Goal: Task Accomplishment & Management: Complete application form

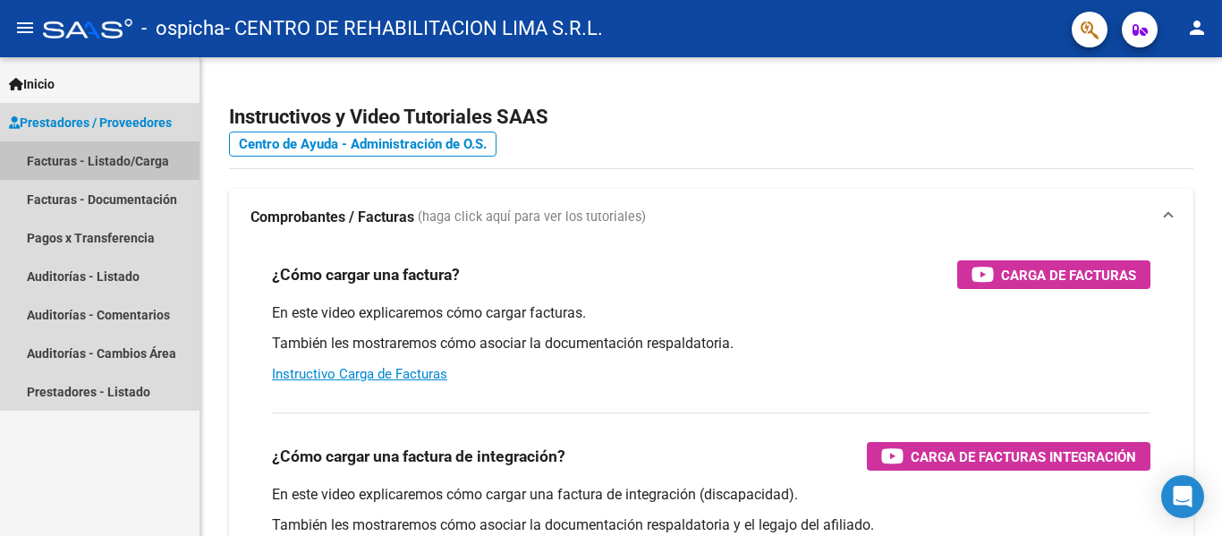
click at [70, 150] on link "Facturas - Listado/Carga" at bounding box center [99, 160] width 199 height 38
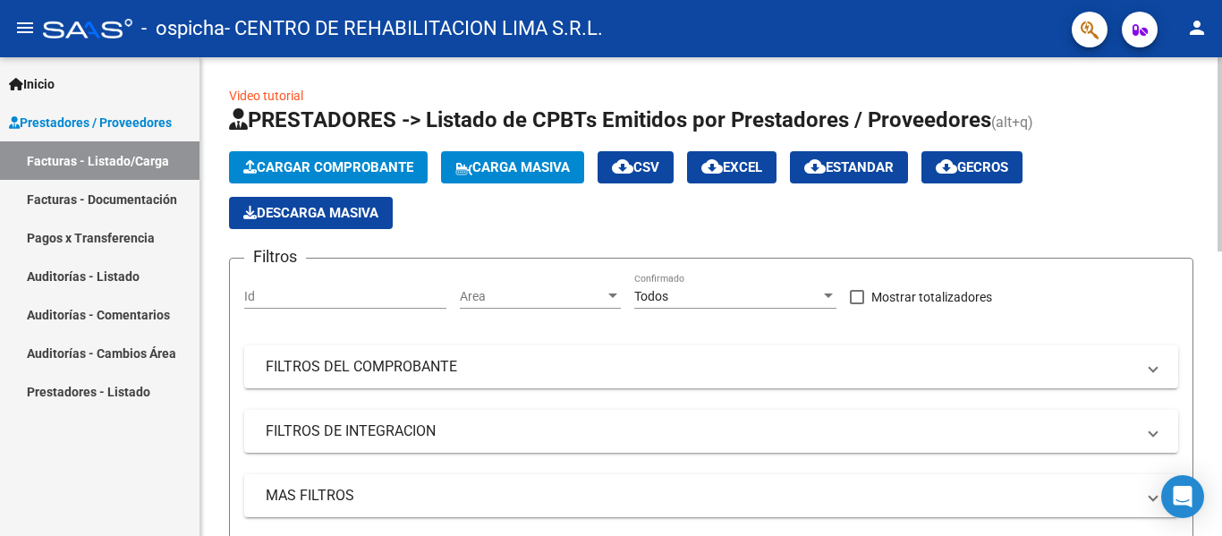
click at [297, 158] on button "Cargar Comprobante" at bounding box center [328, 167] width 199 height 32
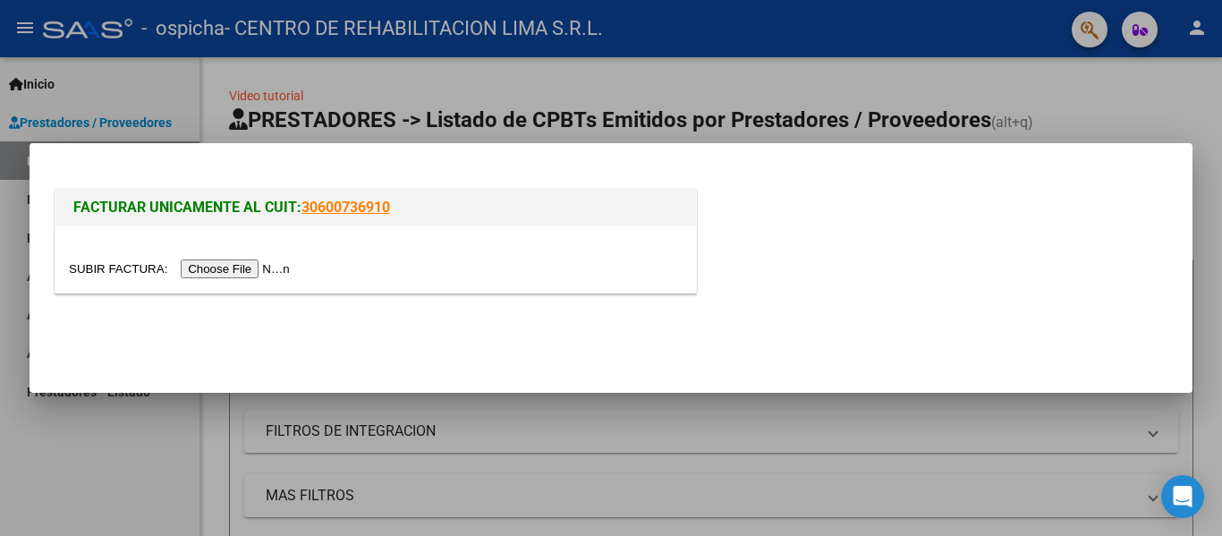
click at [250, 266] on input "file" at bounding box center [182, 268] width 226 height 19
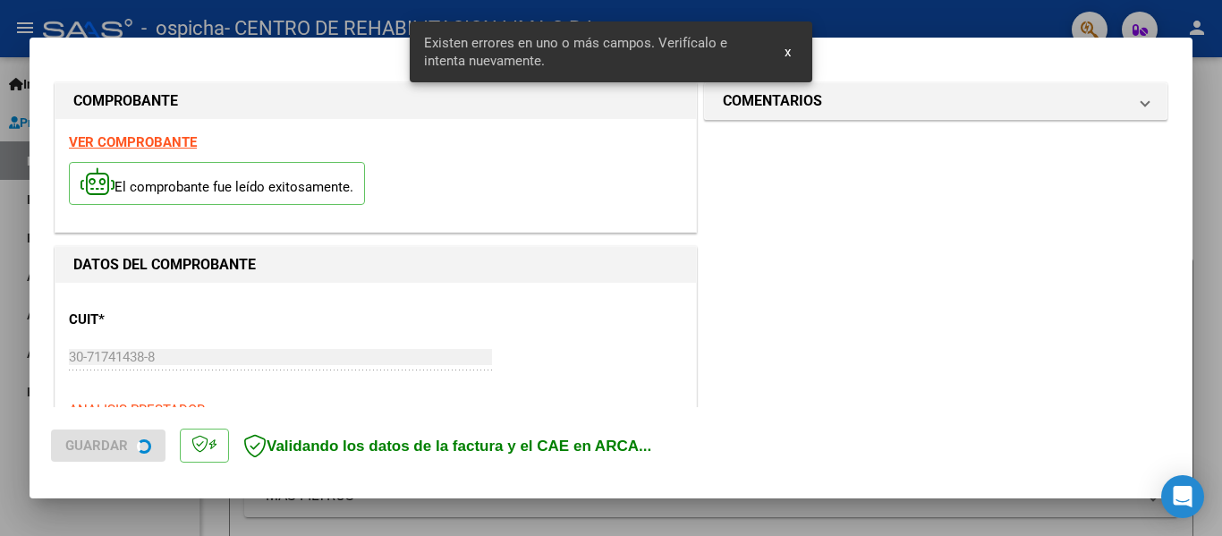
scroll to position [415, 0]
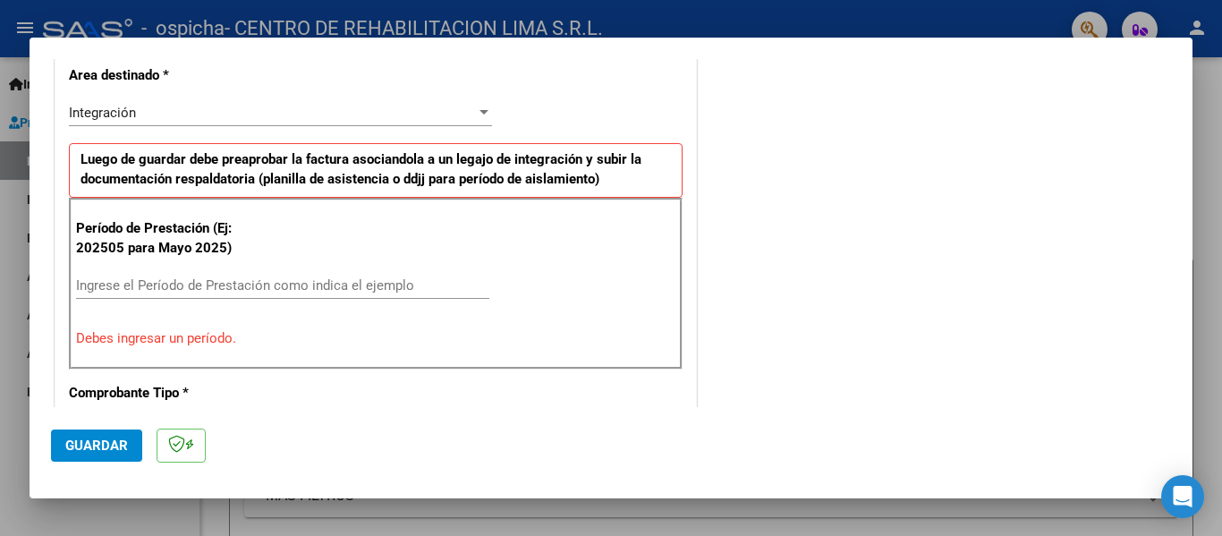
click at [256, 280] on input "Ingrese el Período de Prestación como indica el ejemplo" at bounding box center [282, 285] width 413 height 16
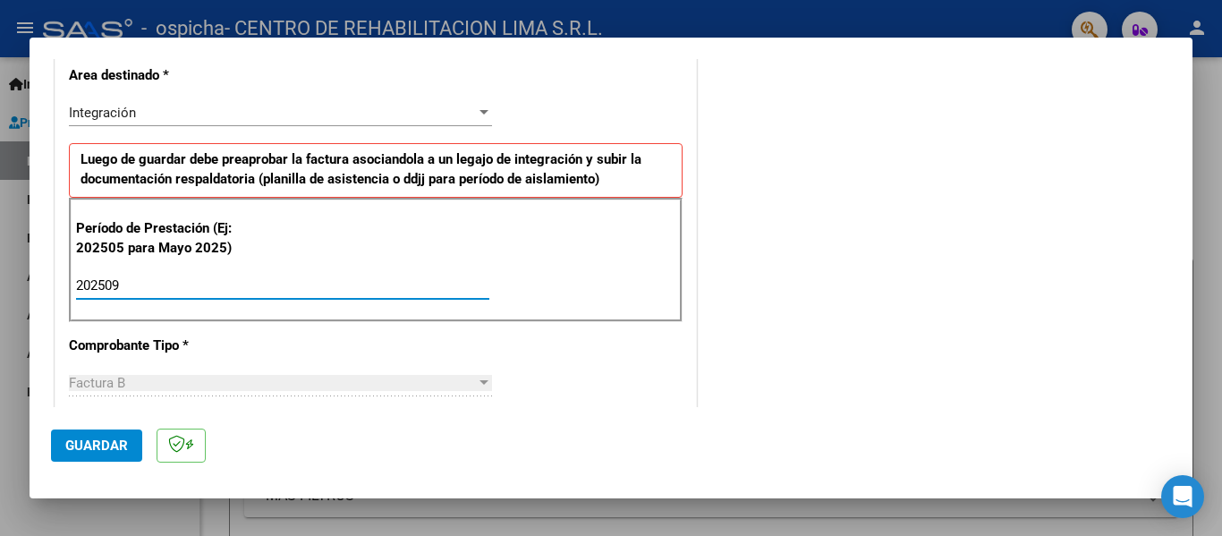
type input "202509"
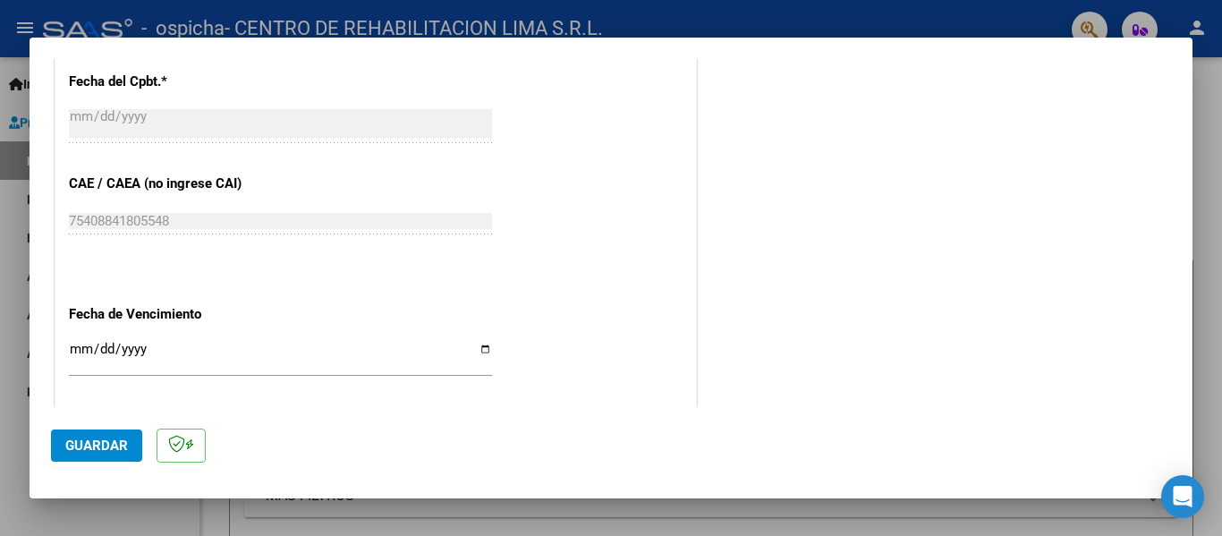
scroll to position [1226, 0]
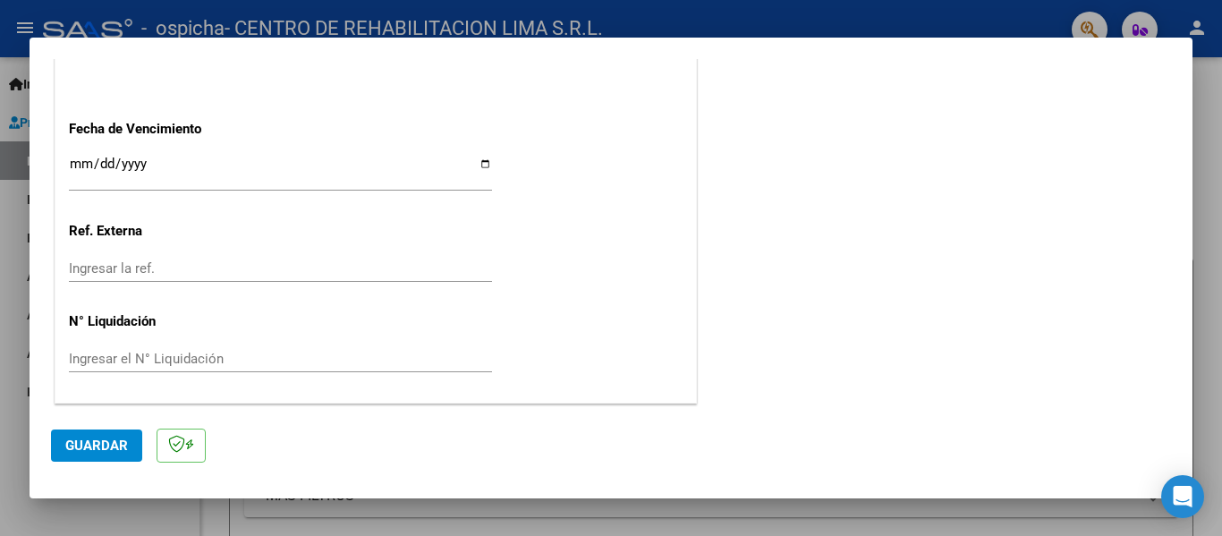
click at [73, 165] on input "Ingresar la fecha" at bounding box center [280, 170] width 423 height 29
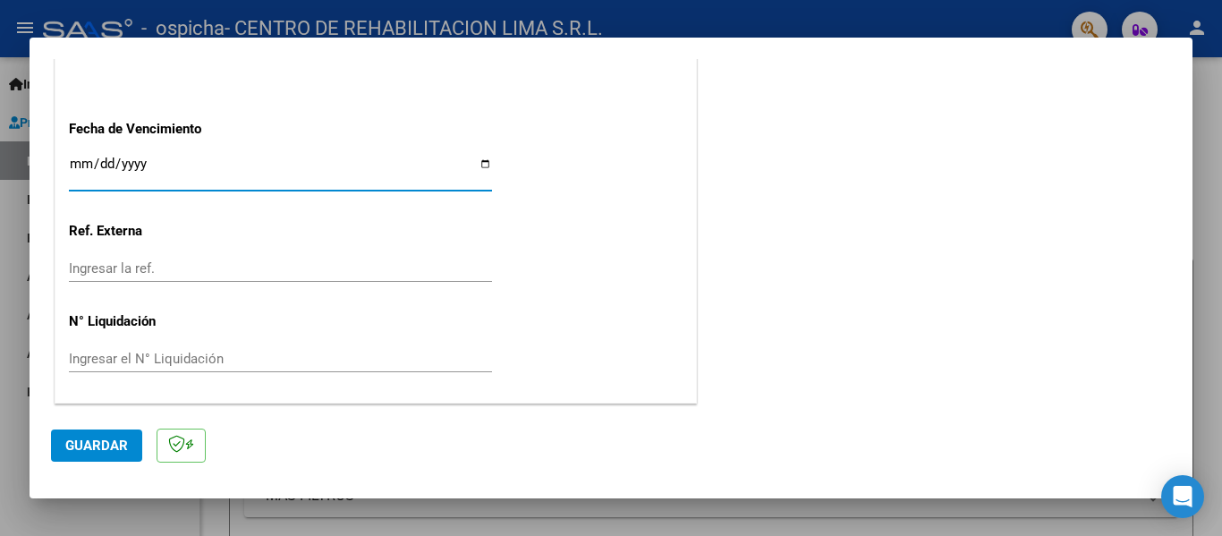
click at [73, 165] on input "Ingresar la fecha" at bounding box center [280, 170] width 423 height 29
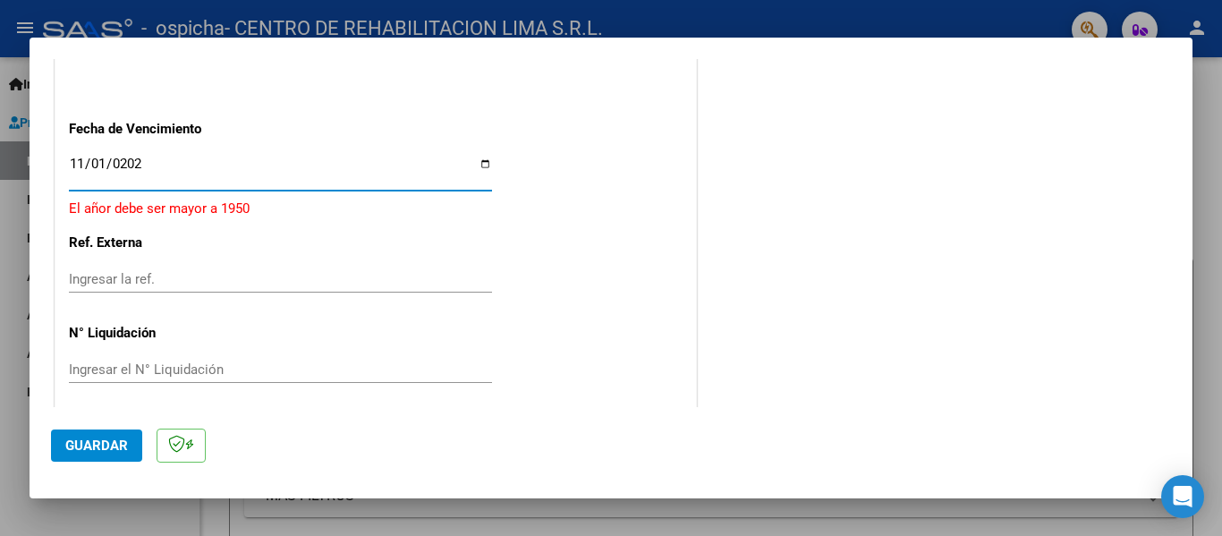
type input "[DATE]"
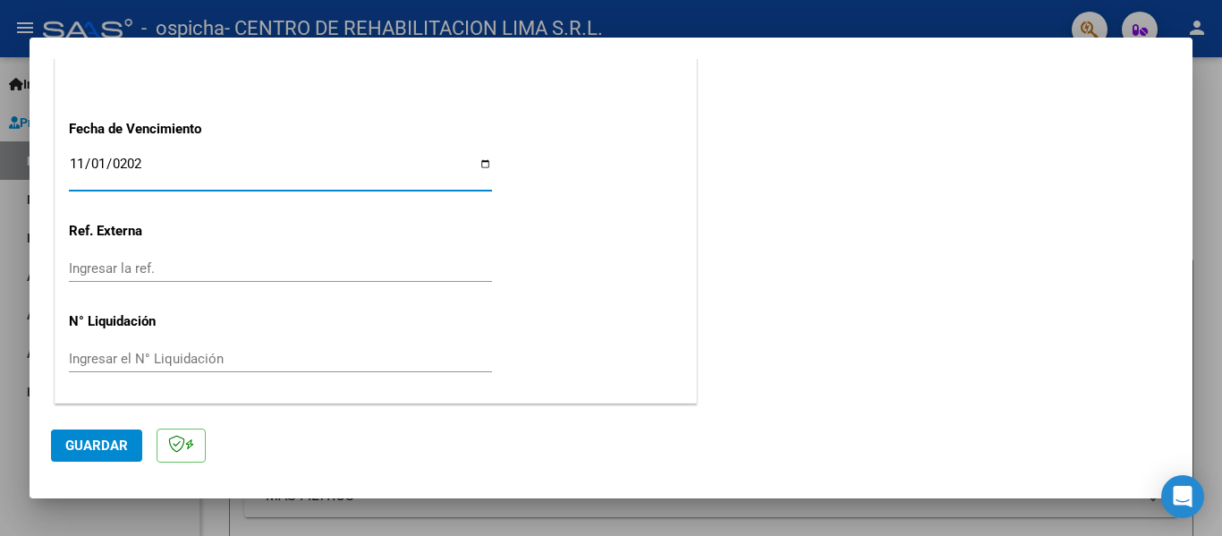
click at [104, 443] on span "Guardar" at bounding box center [96, 445] width 63 height 16
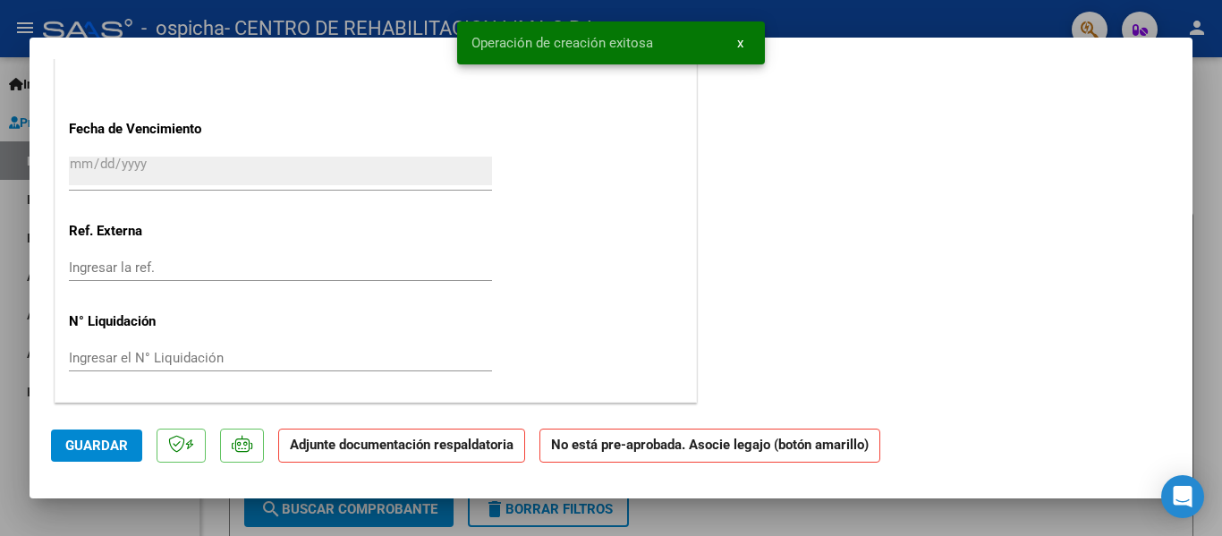
scroll to position [0, 0]
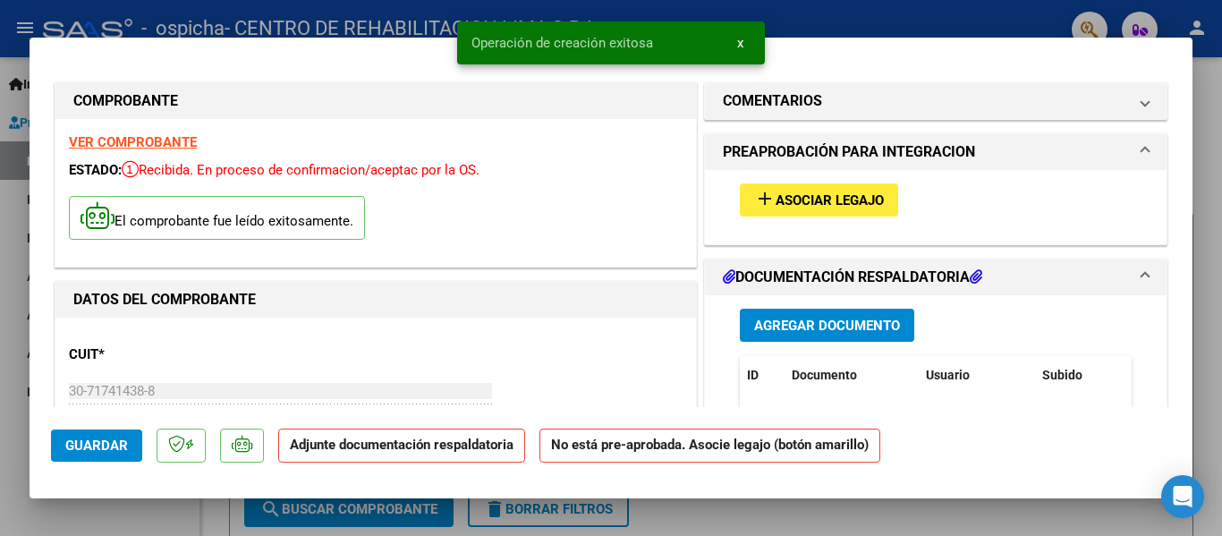
click at [835, 198] on span "Asociar Legajo" at bounding box center [829, 200] width 108 height 16
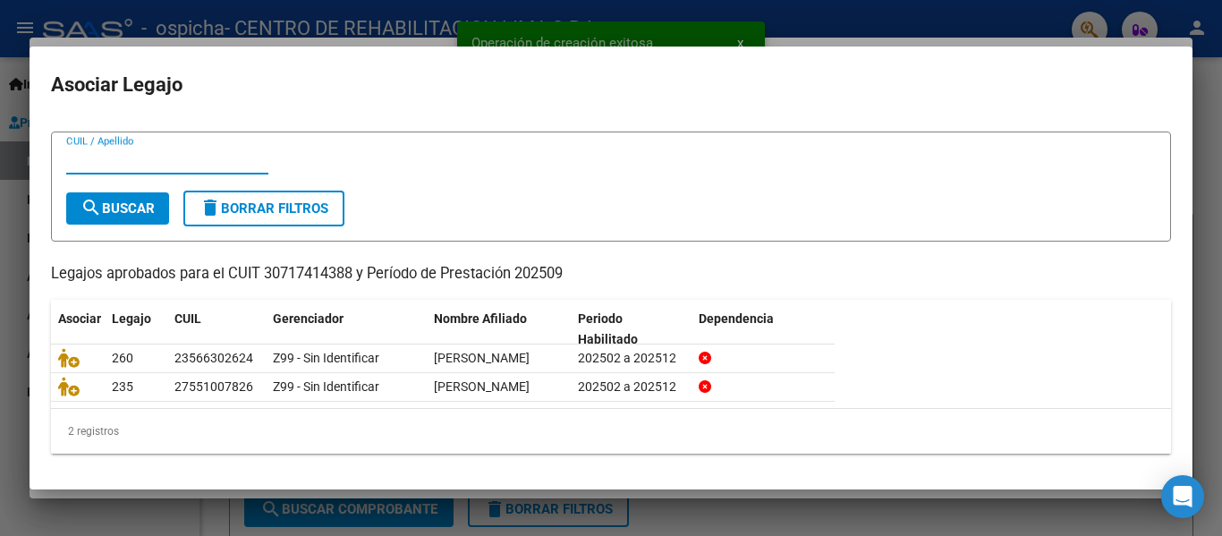
scroll to position [48, 0]
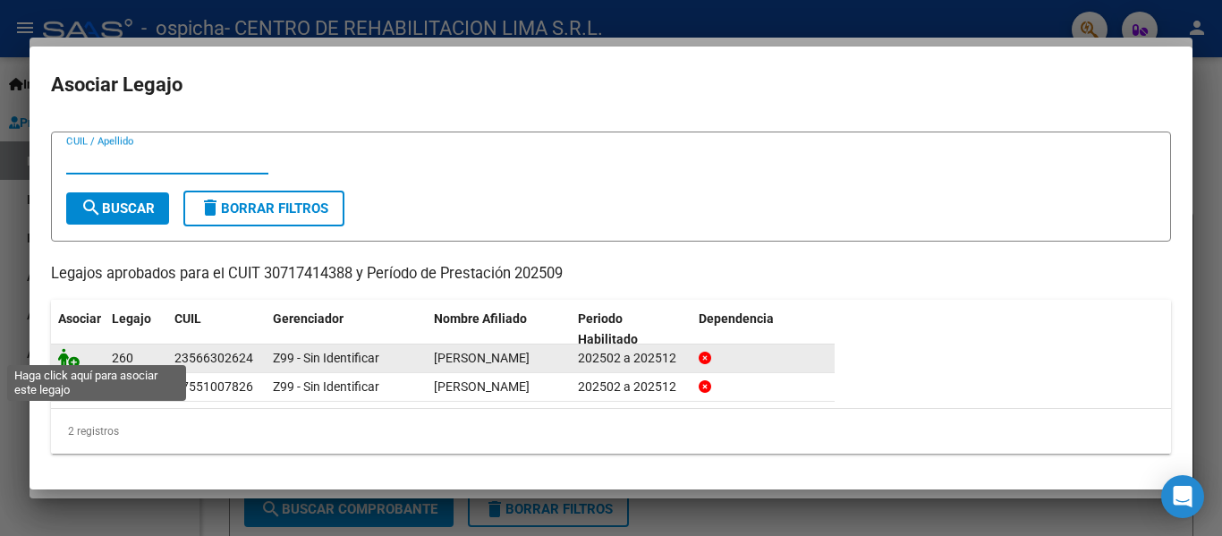
click at [65, 349] on icon at bounding box center [68, 358] width 21 height 20
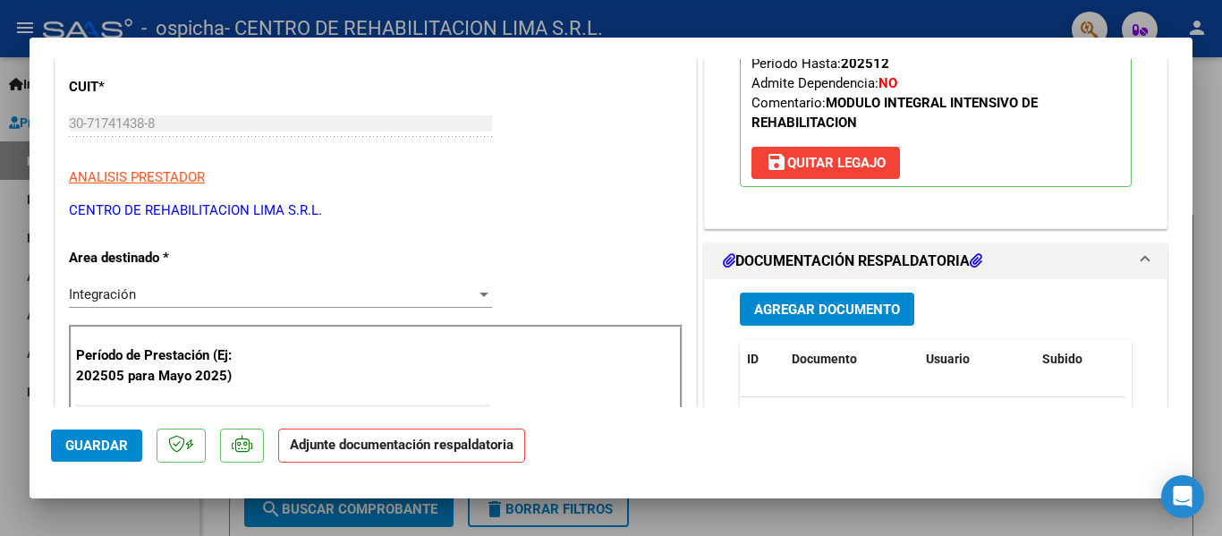
scroll to position [268, 0]
click at [829, 310] on span "Agregar Documento" at bounding box center [827, 308] width 146 height 16
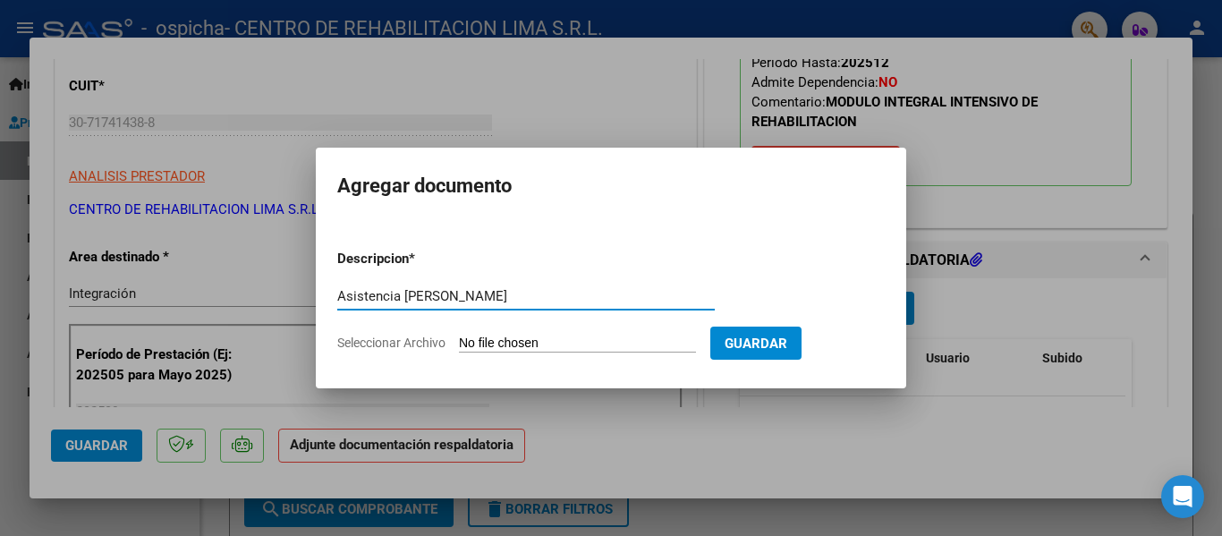
type input "Asistencia [PERSON_NAME]"
click at [774, 352] on button "Guardar" at bounding box center [755, 342] width 91 height 33
click at [574, 345] on input "Seleccionar Archivo" at bounding box center [577, 343] width 237 height 17
type input "C:\fakepath\ASISTENCIA [PERSON_NAME].pdf"
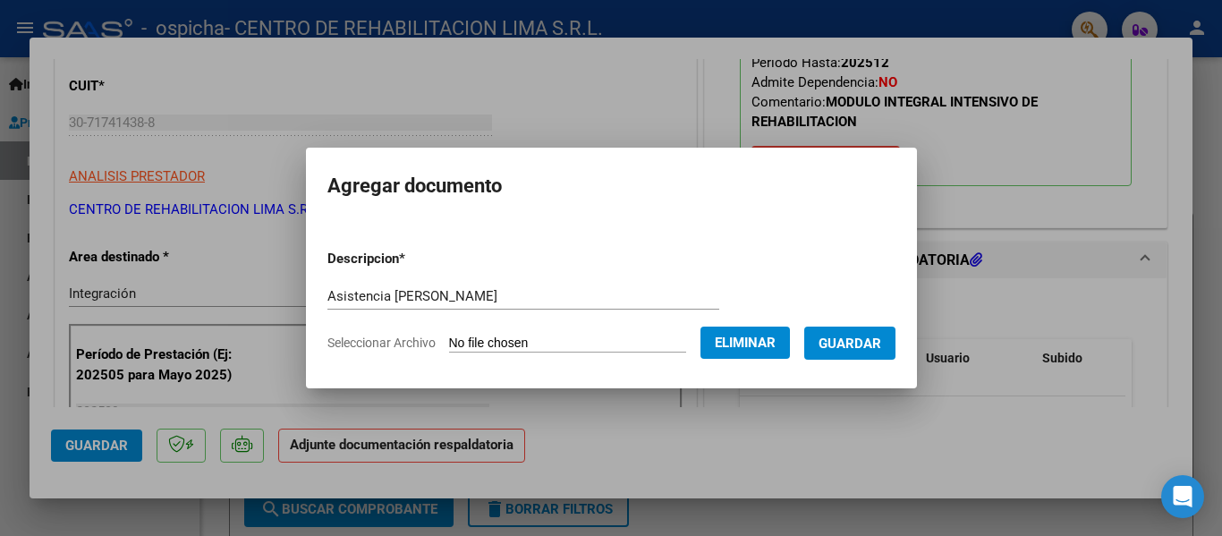
click at [860, 351] on span "Guardar" at bounding box center [849, 343] width 63 height 16
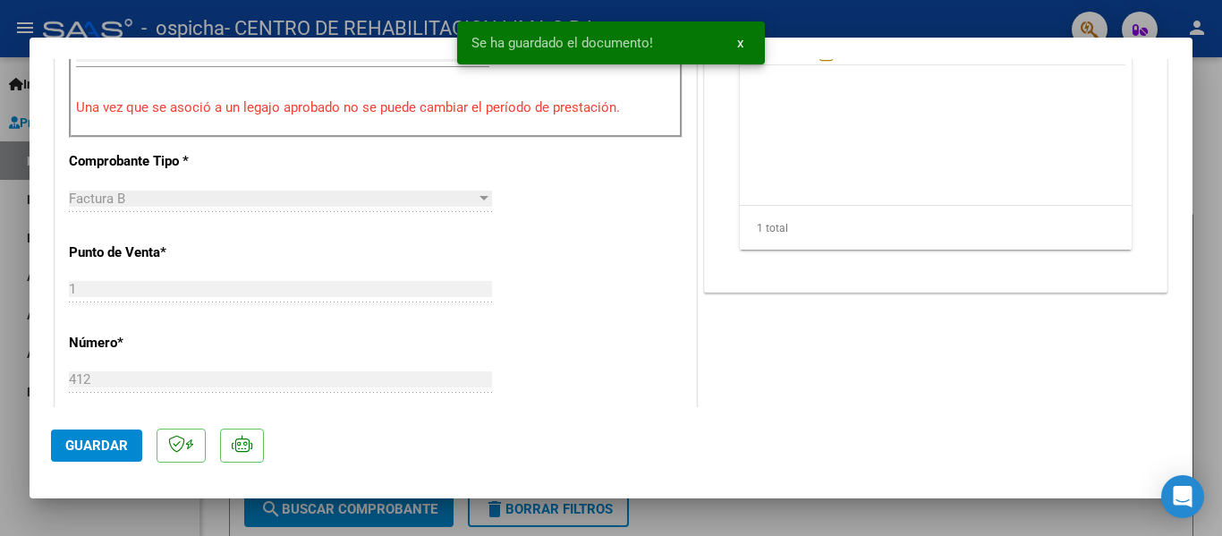
scroll to position [984, 0]
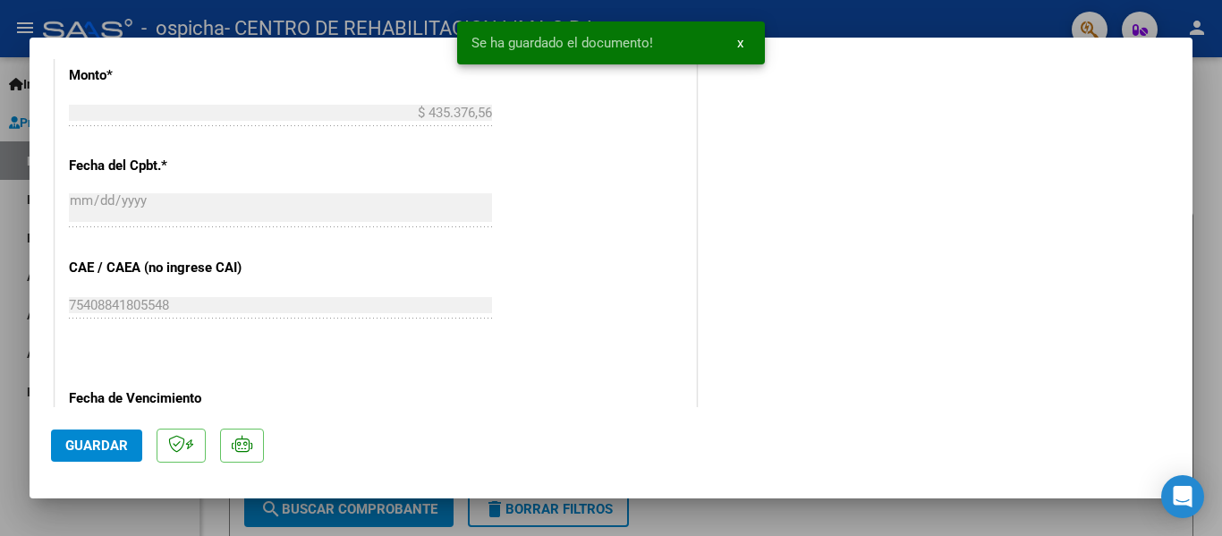
click at [95, 441] on span "Guardar" at bounding box center [96, 445] width 63 height 16
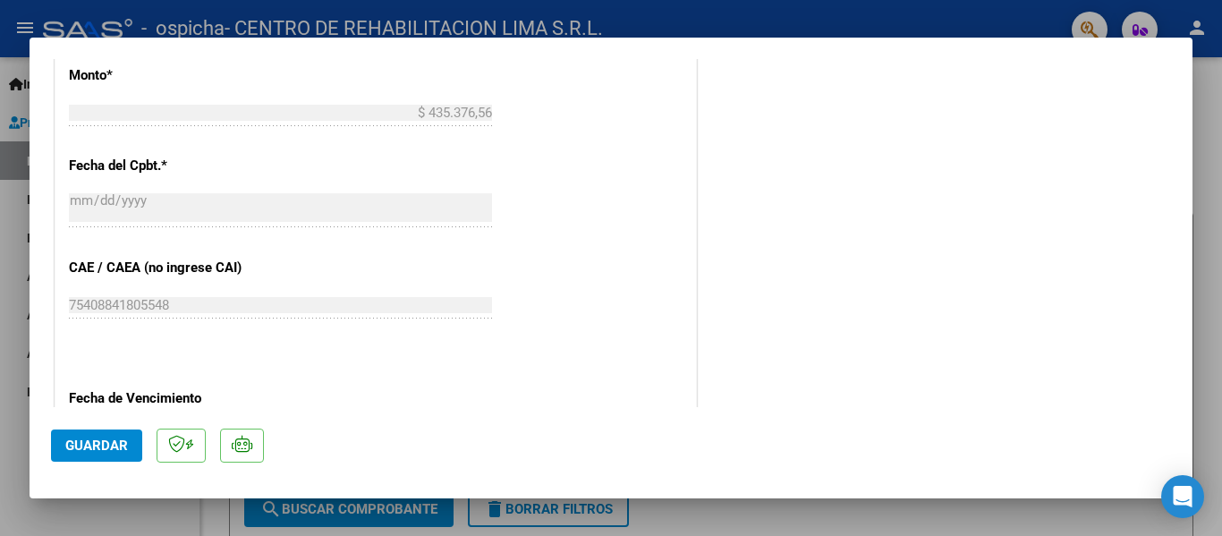
click at [1199, 83] on div at bounding box center [611, 268] width 1222 height 536
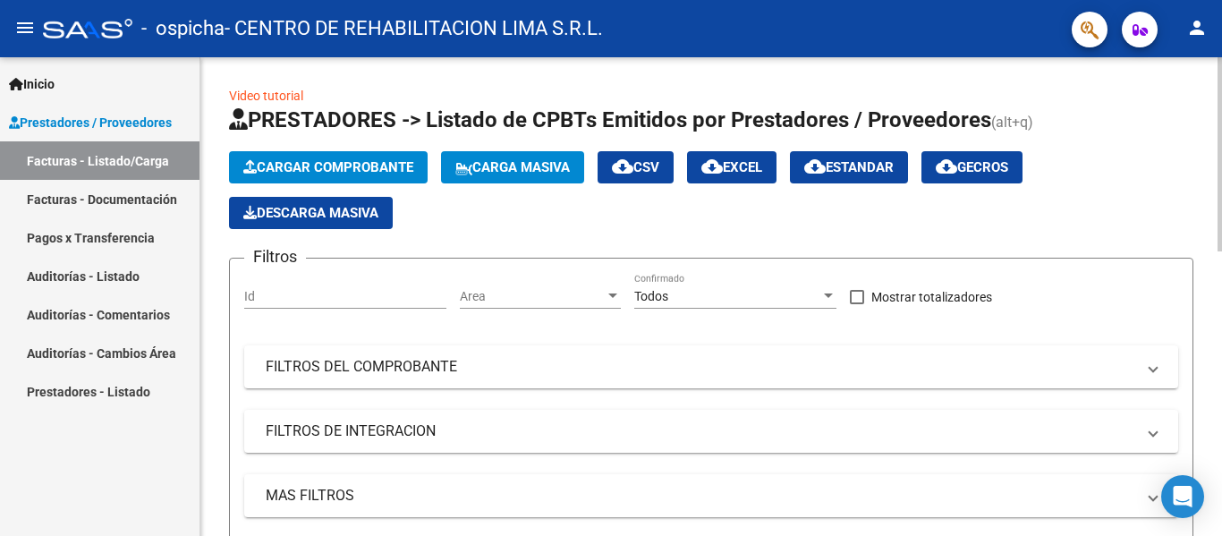
click at [303, 159] on span "Cargar Comprobante" at bounding box center [328, 167] width 170 height 16
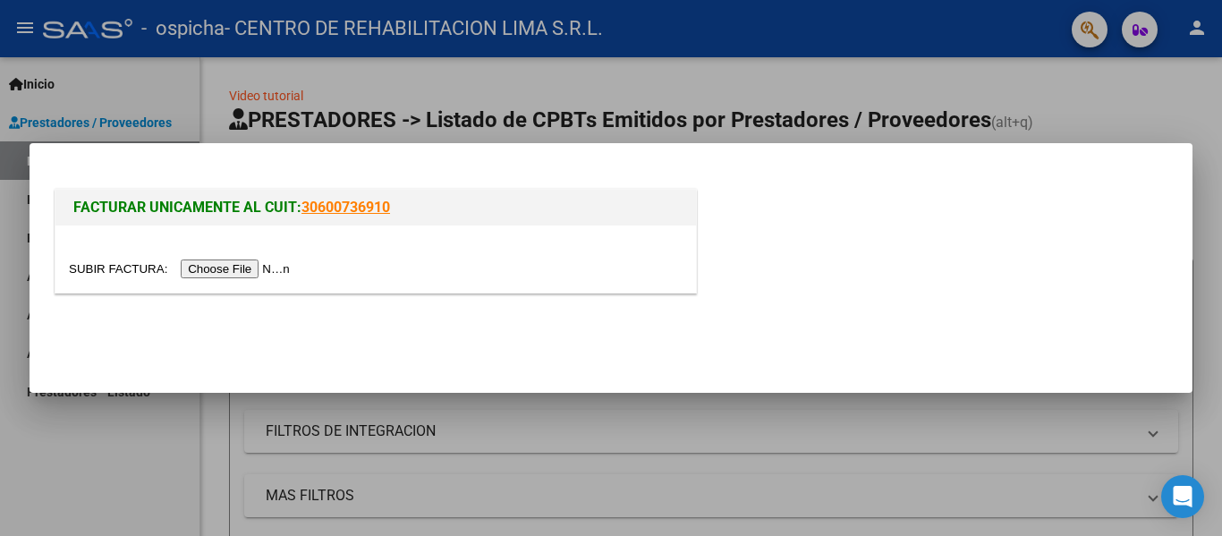
click at [266, 266] on input "file" at bounding box center [182, 268] width 226 height 19
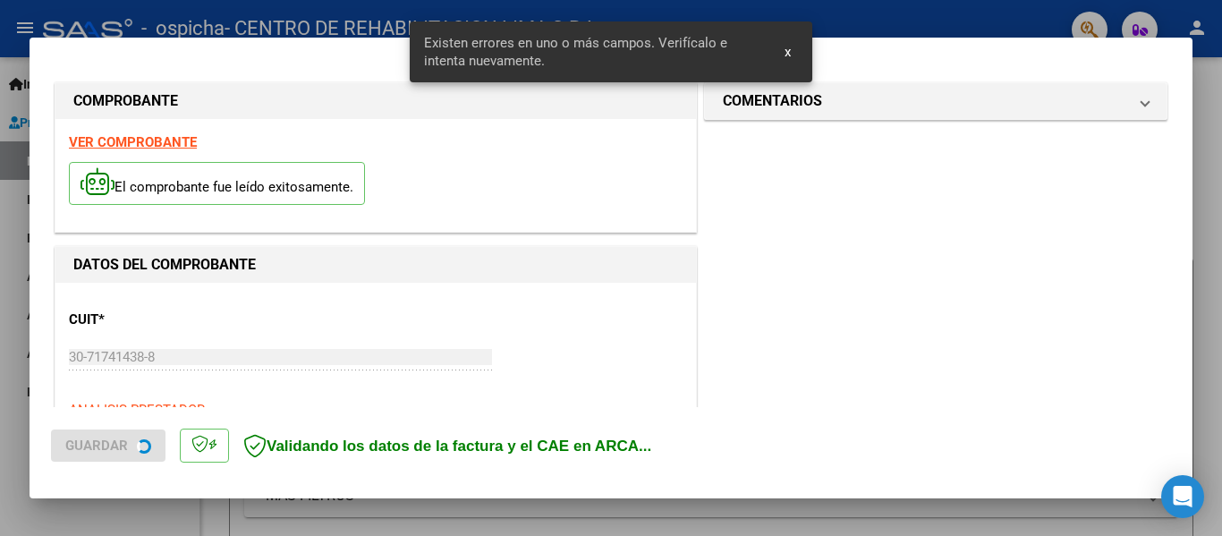
scroll to position [417, 0]
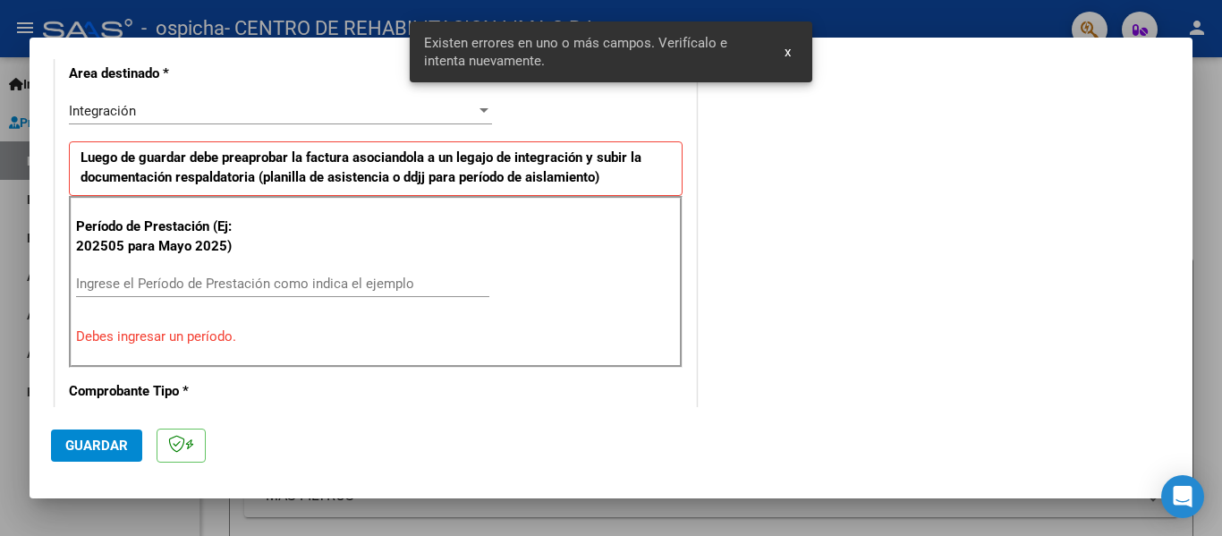
click at [216, 268] on div "Período de Prestación (Ej: 202505 para [DATE]) Ingrese el Período de Prestación…" at bounding box center [375, 282] width 613 height 172
click at [216, 275] on input "Ingrese el Período de Prestación como indica el ejemplo" at bounding box center [282, 283] width 413 height 16
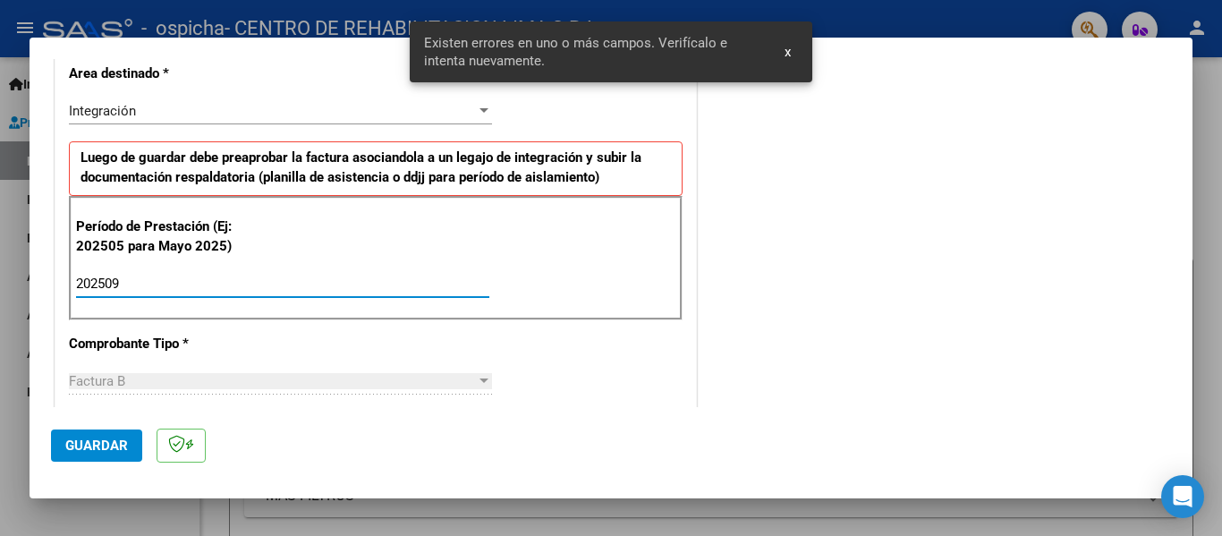
type input "202509"
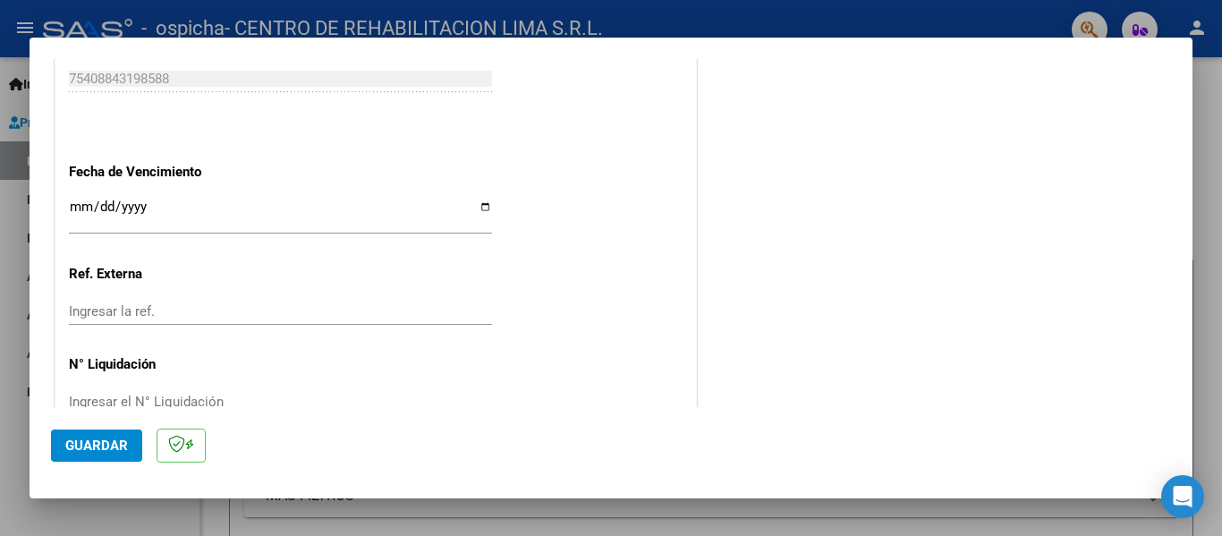
scroll to position [1226, 0]
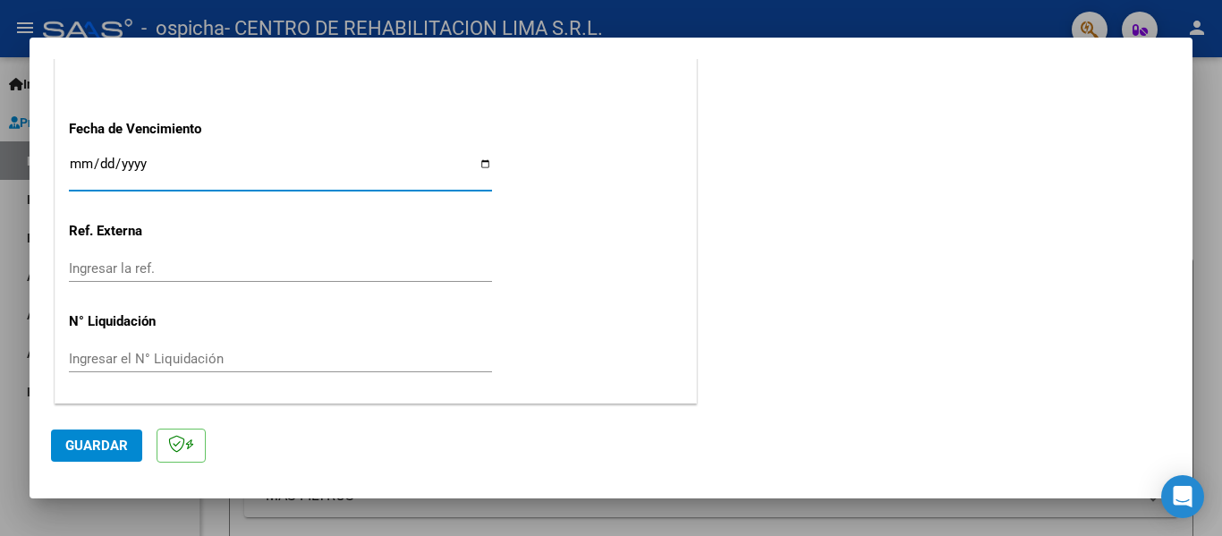
click at [73, 156] on input "Ingresar la fecha" at bounding box center [280, 170] width 423 height 29
click at [98, 159] on input "[DATE]" at bounding box center [280, 170] width 423 height 29
type input "[DATE]"
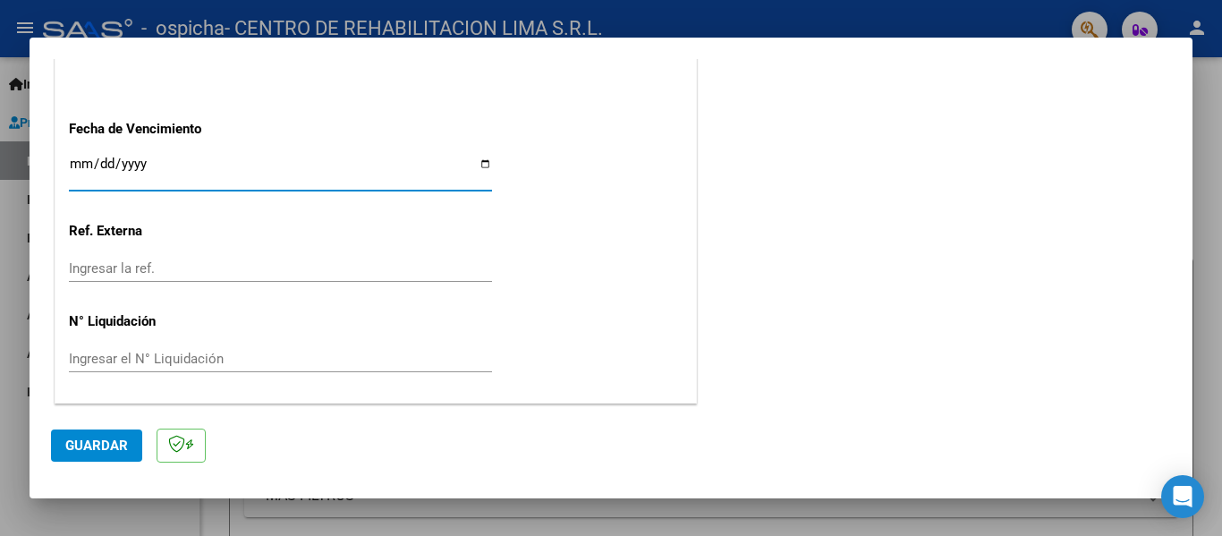
click at [119, 446] on span "Guardar" at bounding box center [96, 445] width 63 height 16
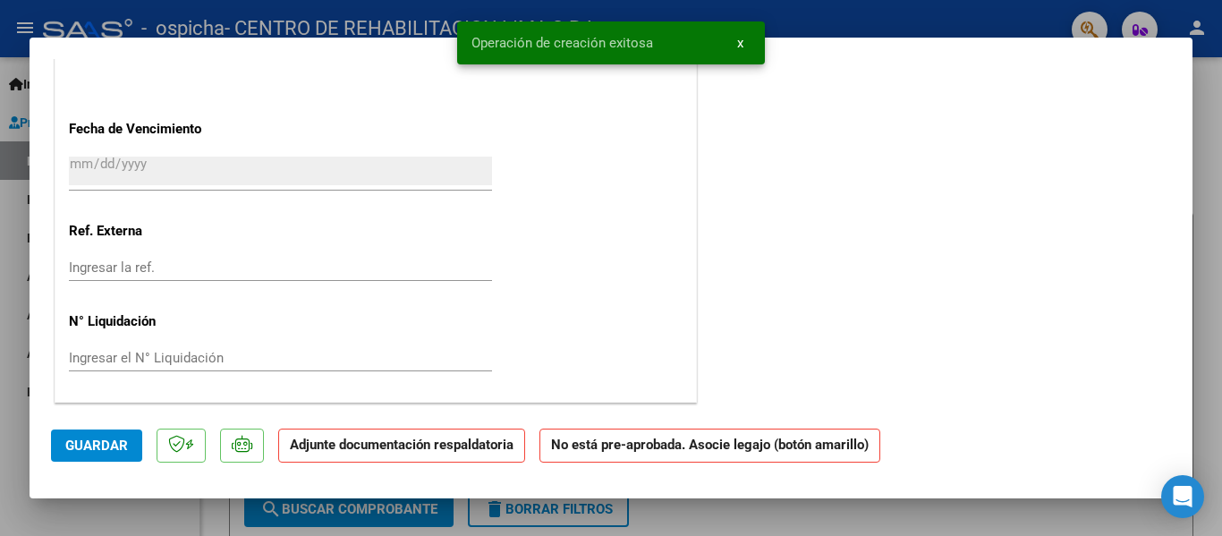
scroll to position [0, 0]
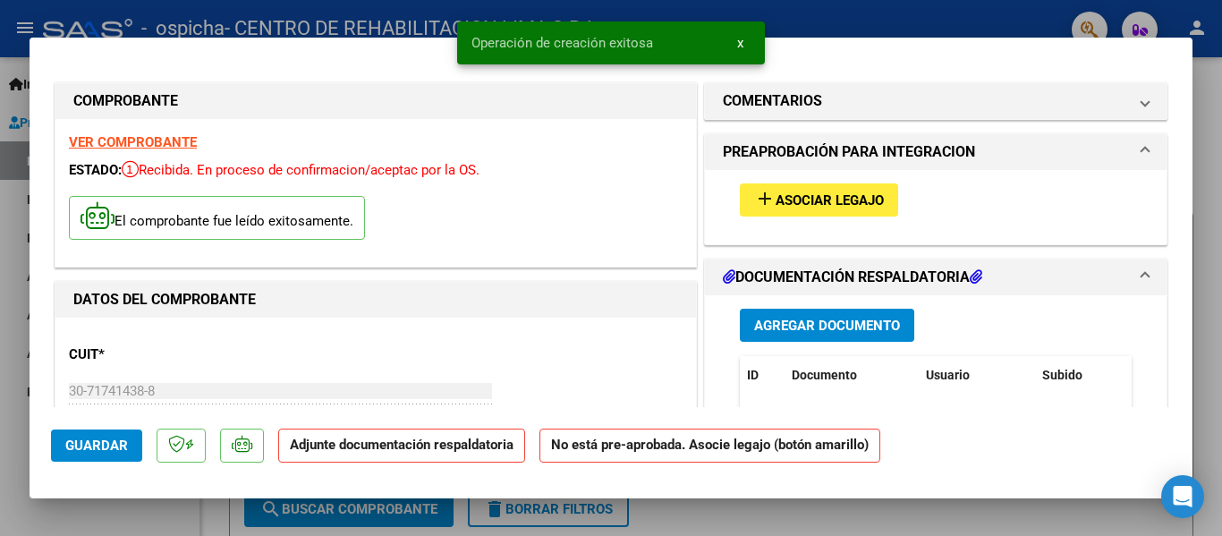
click at [763, 194] on mat-icon "add" at bounding box center [764, 198] width 21 height 21
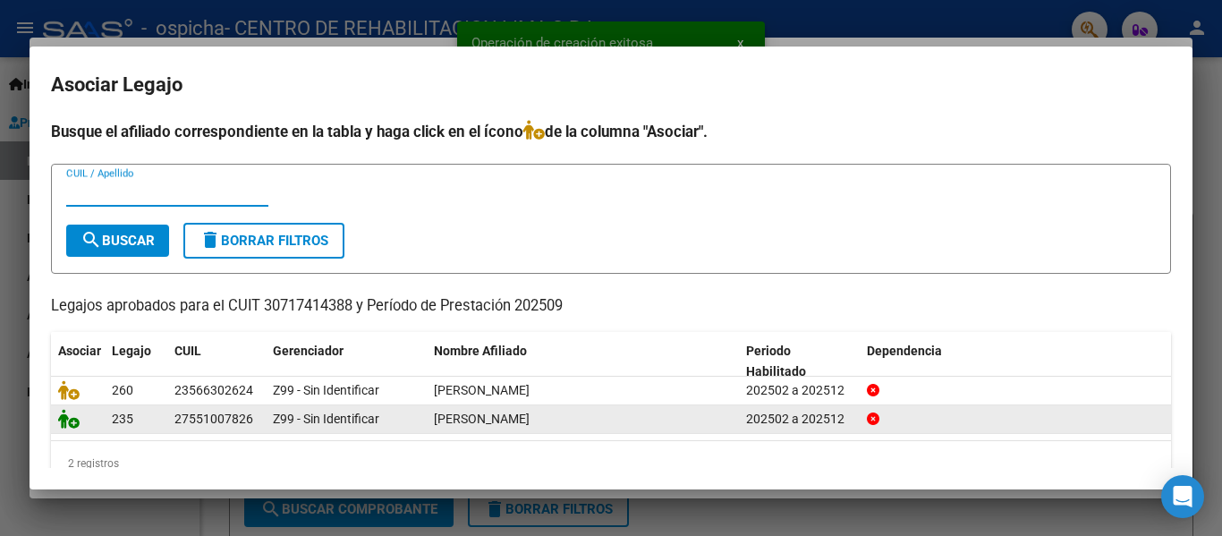
click at [61, 422] on icon at bounding box center [68, 419] width 21 height 20
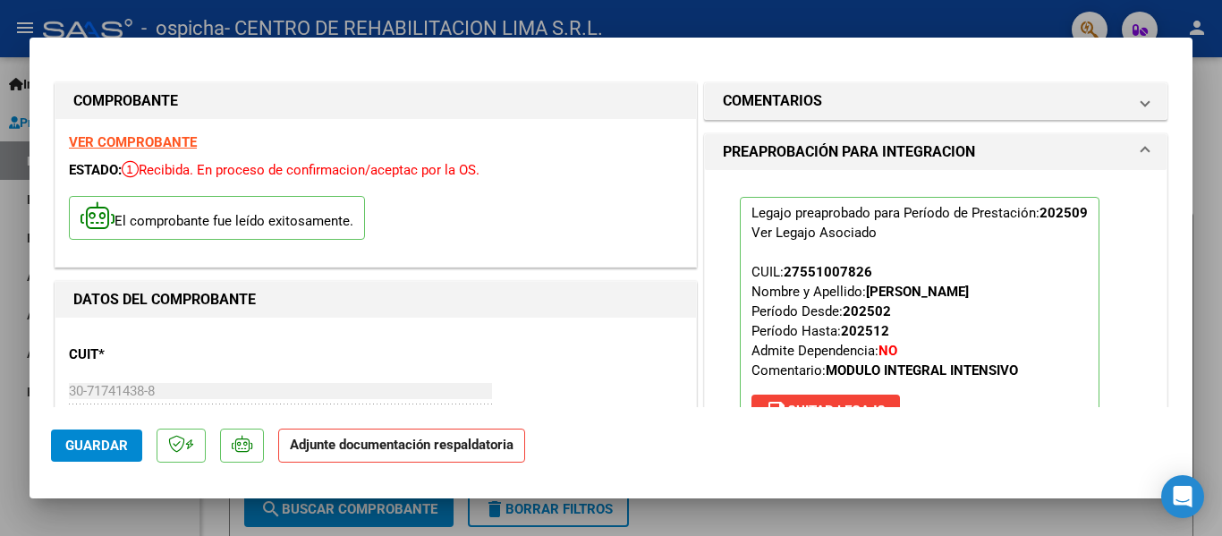
scroll to position [358, 0]
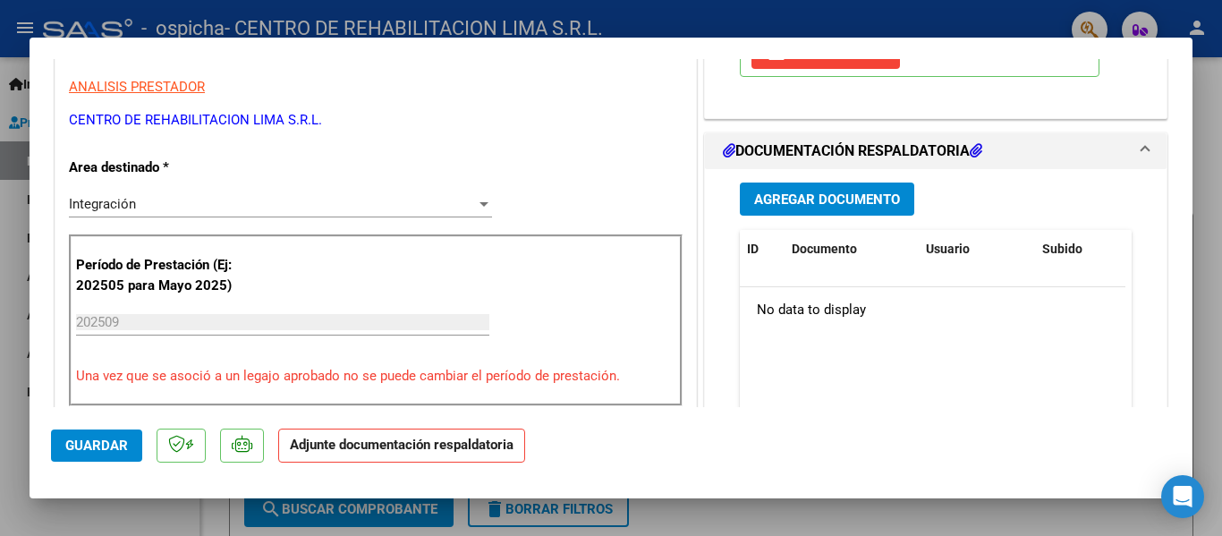
click at [820, 202] on span "Agregar Documento" at bounding box center [827, 199] width 146 height 16
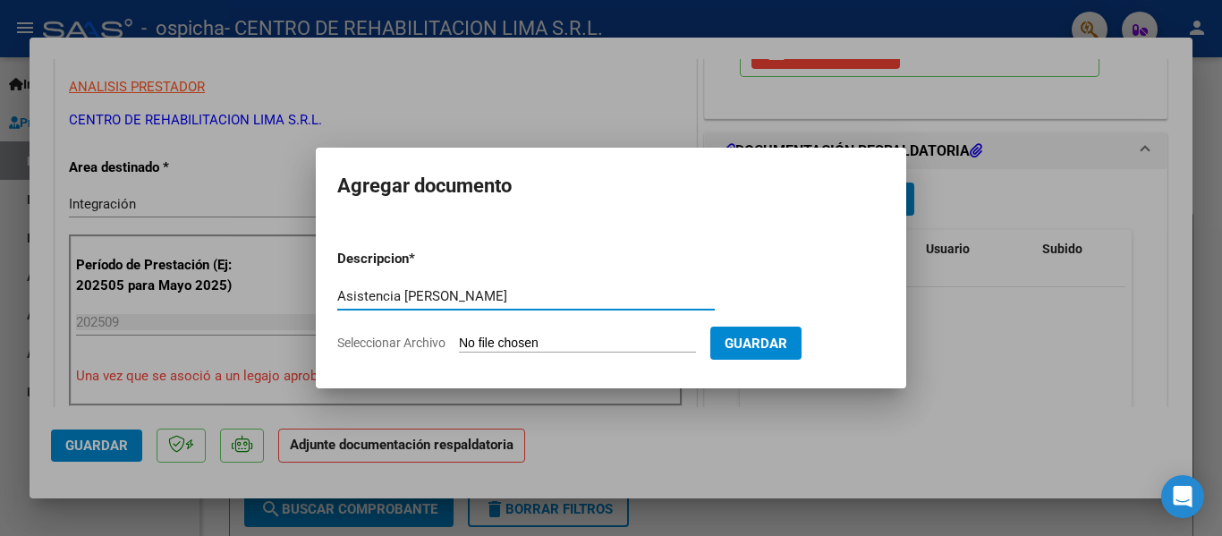
type input "Asistencia [PERSON_NAME]"
click at [507, 338] on input "Seleccionar Archivo" at bounding box center [577, 343] width 237 height 17
type input "C:\fakepath\ASISTENCIA [PERSON_NAME].pdf"
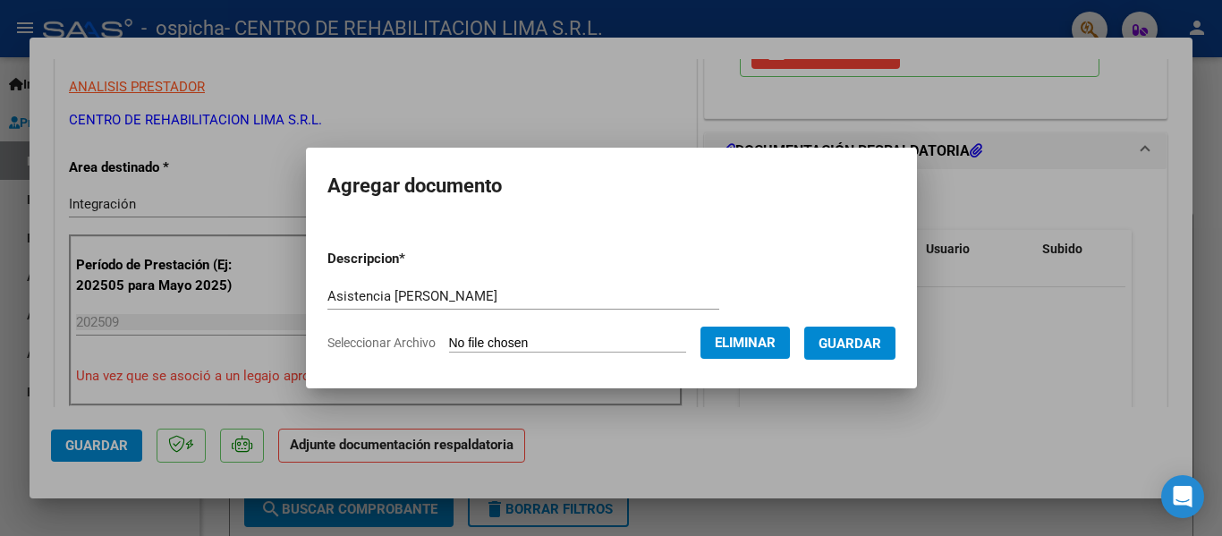
click at [852, 355] on button "Guardar" at bounding box center [849, 342] width 91 height 33
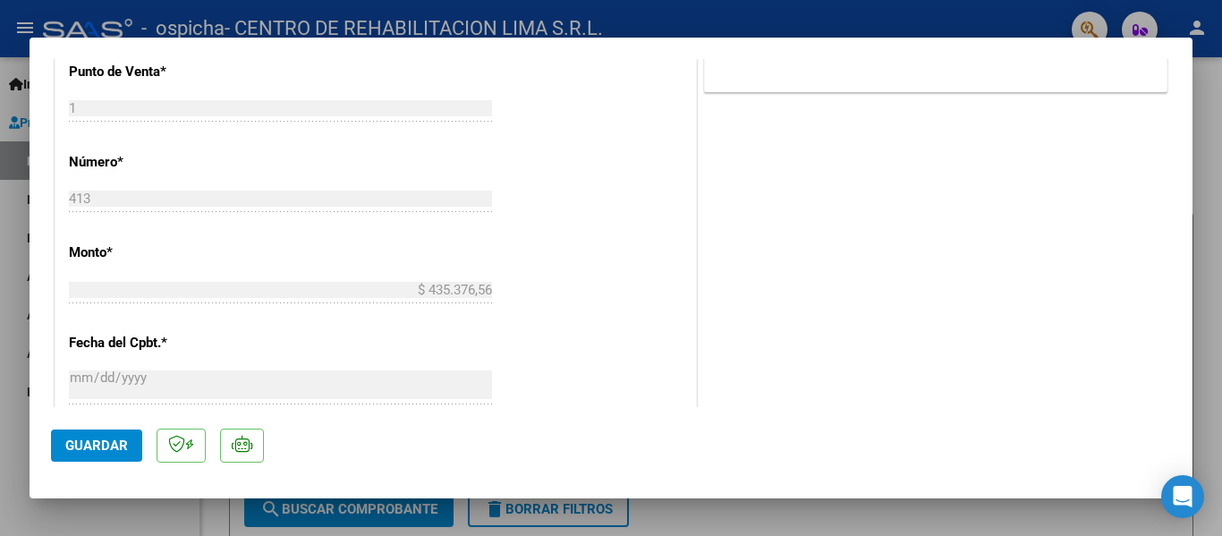
scroll to position [1252, 0]
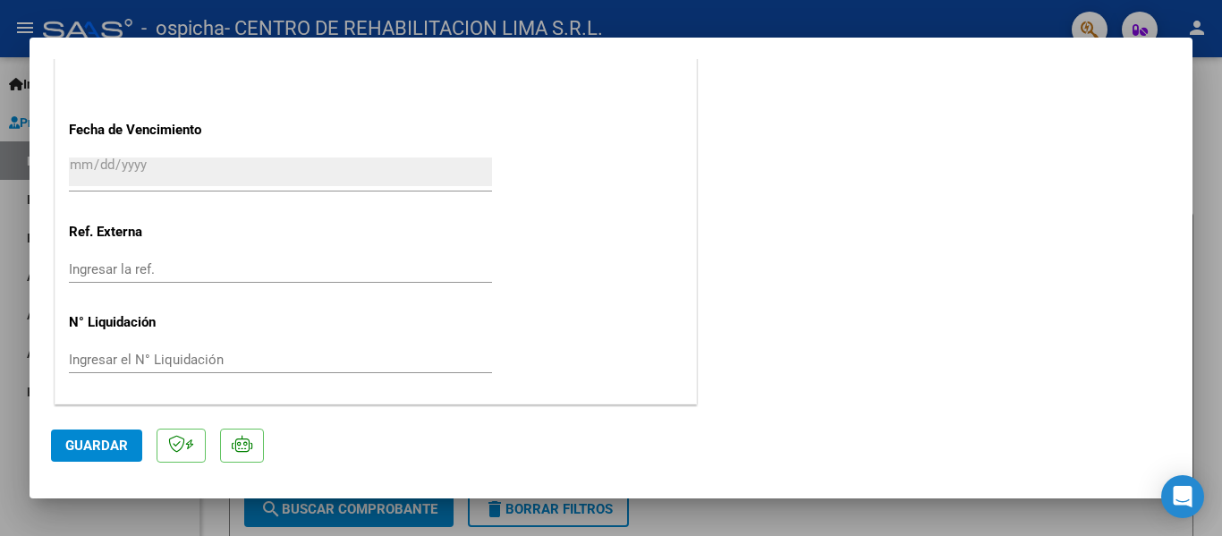
click at [109, 439] on span "Guardar" at bounding box center [96, 445] width 63 height 16
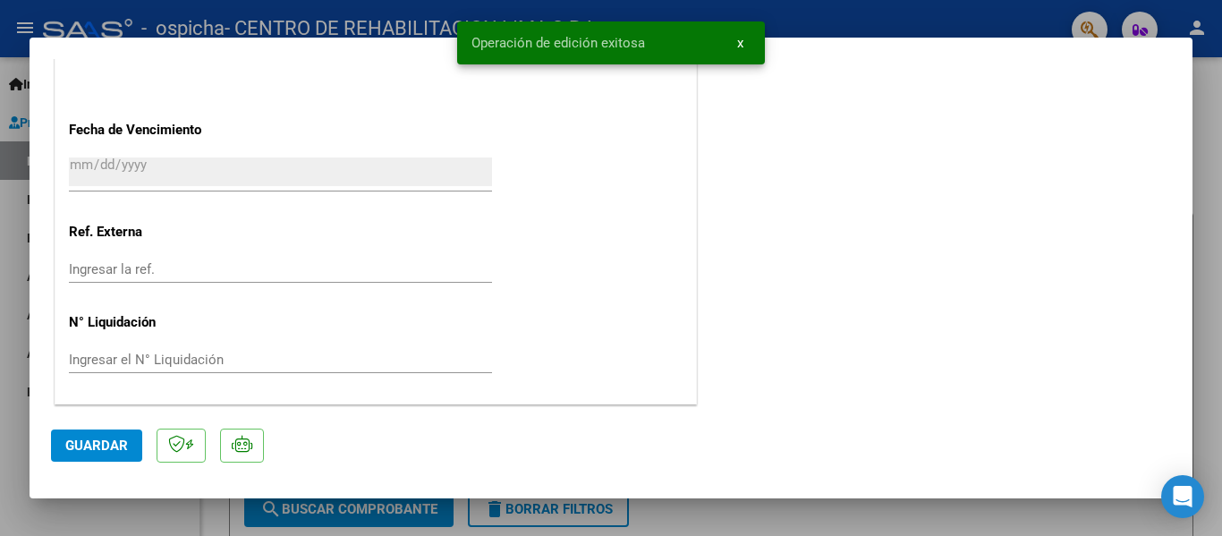
click at [13, 279] on div at bounding box center [611, 268] width 1222 height 536
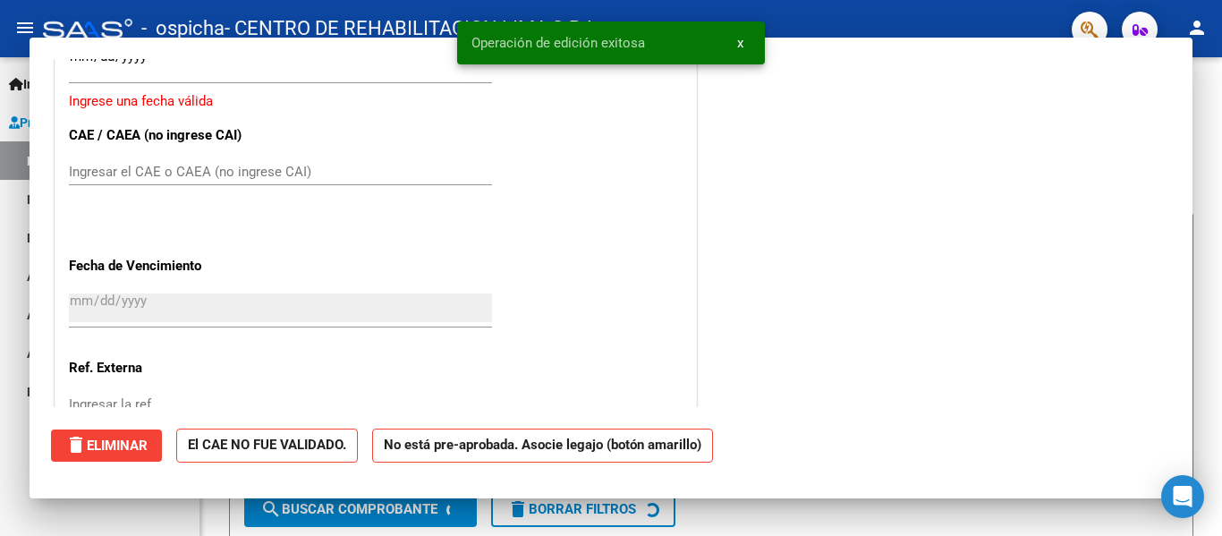
click at [748, 46] on button "x" at bounding box center [740, 43] width 35 height 32
